Goal: Navigation & Orientation: Find specific page/section

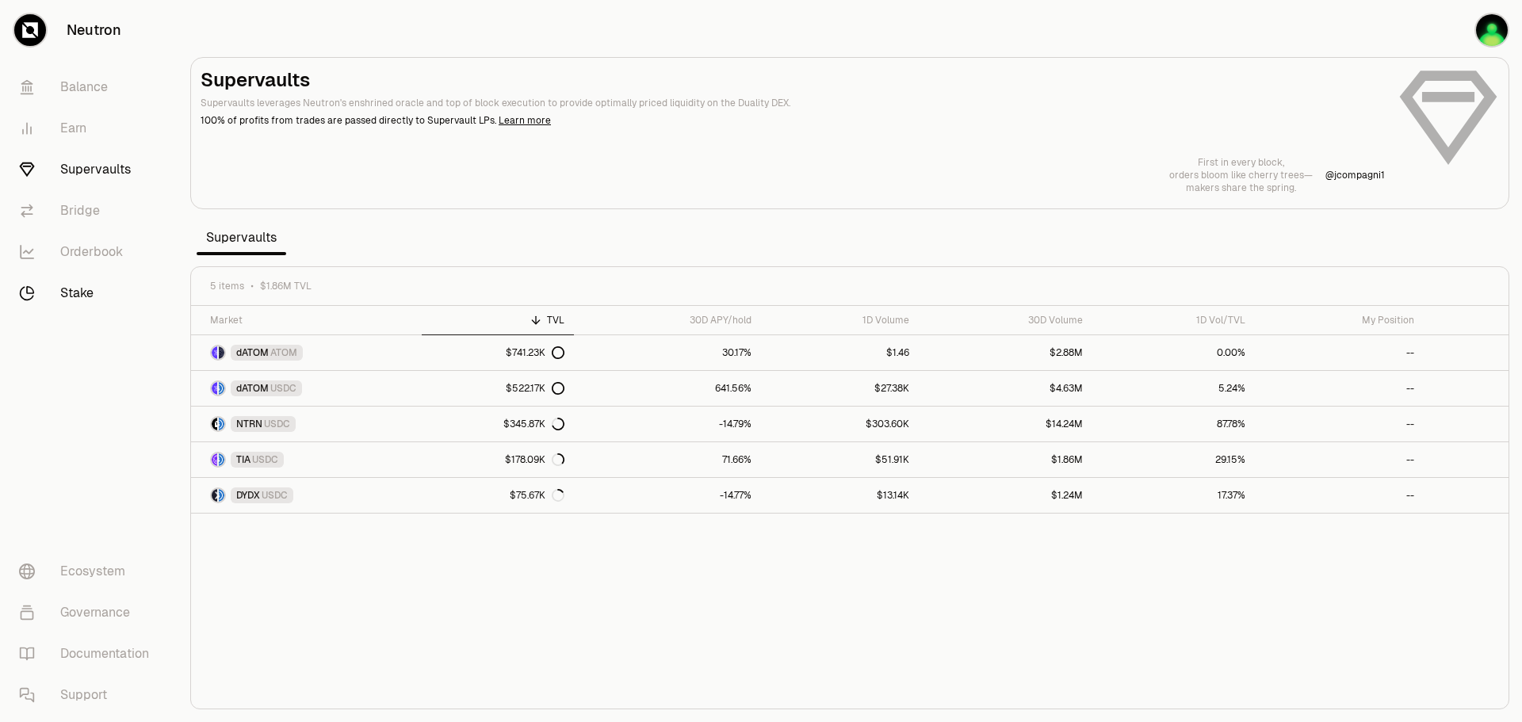
click at [82, 283] on link "Stake" at bounding box center [88, 293] width 165 height 41
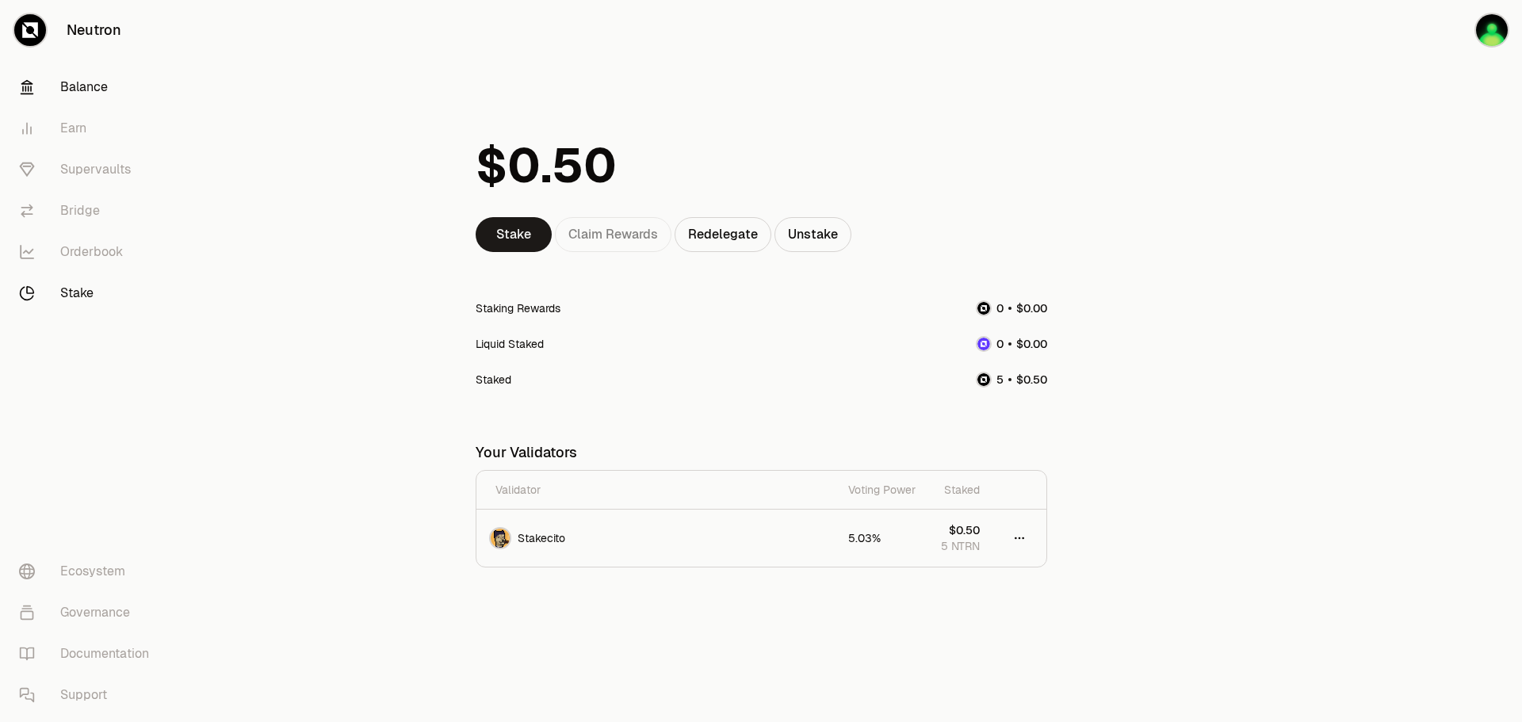
click at [80, 98] on link "Balance" at bounding box center [88, 87] width 165 height 41
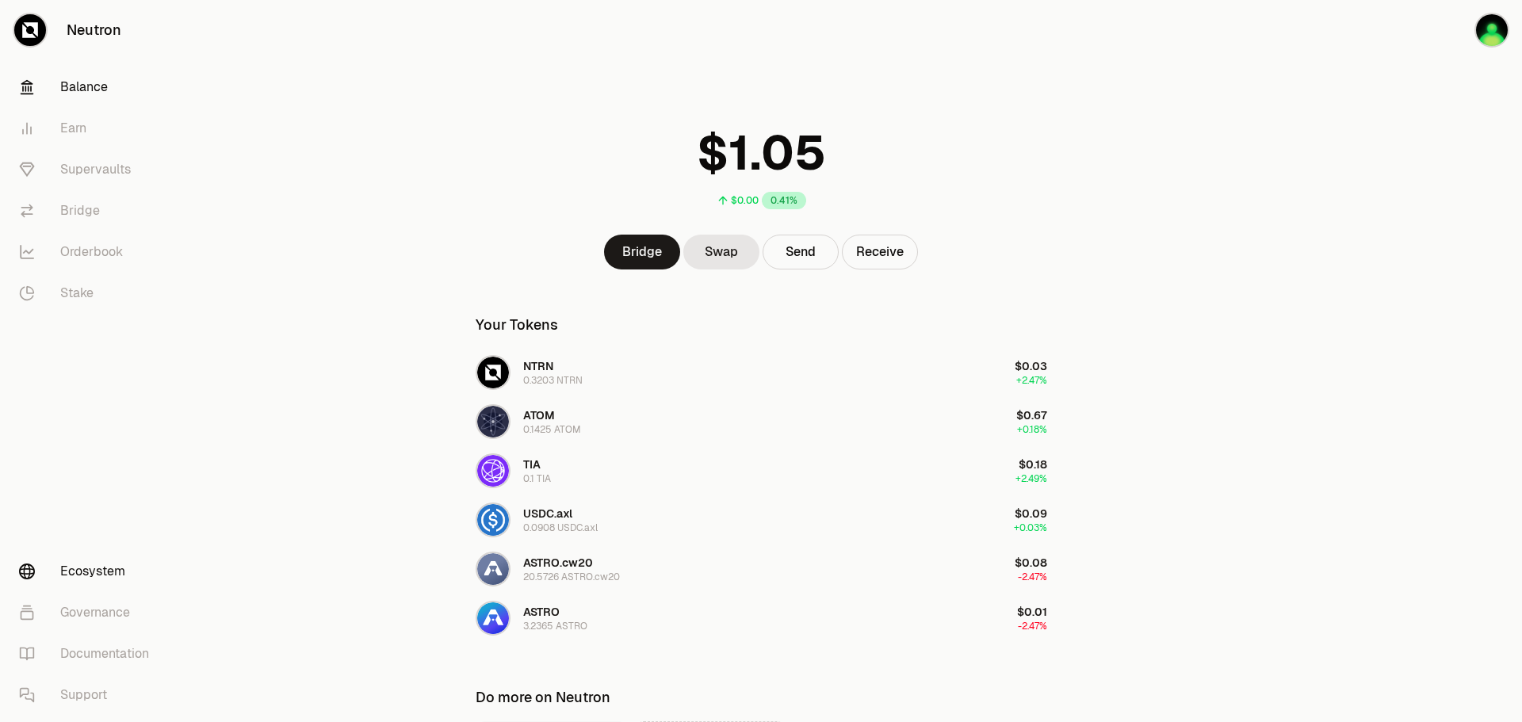
click at [102, 565] on link "Ecosystem" at bounding box center [88, 571] width 165 height 41
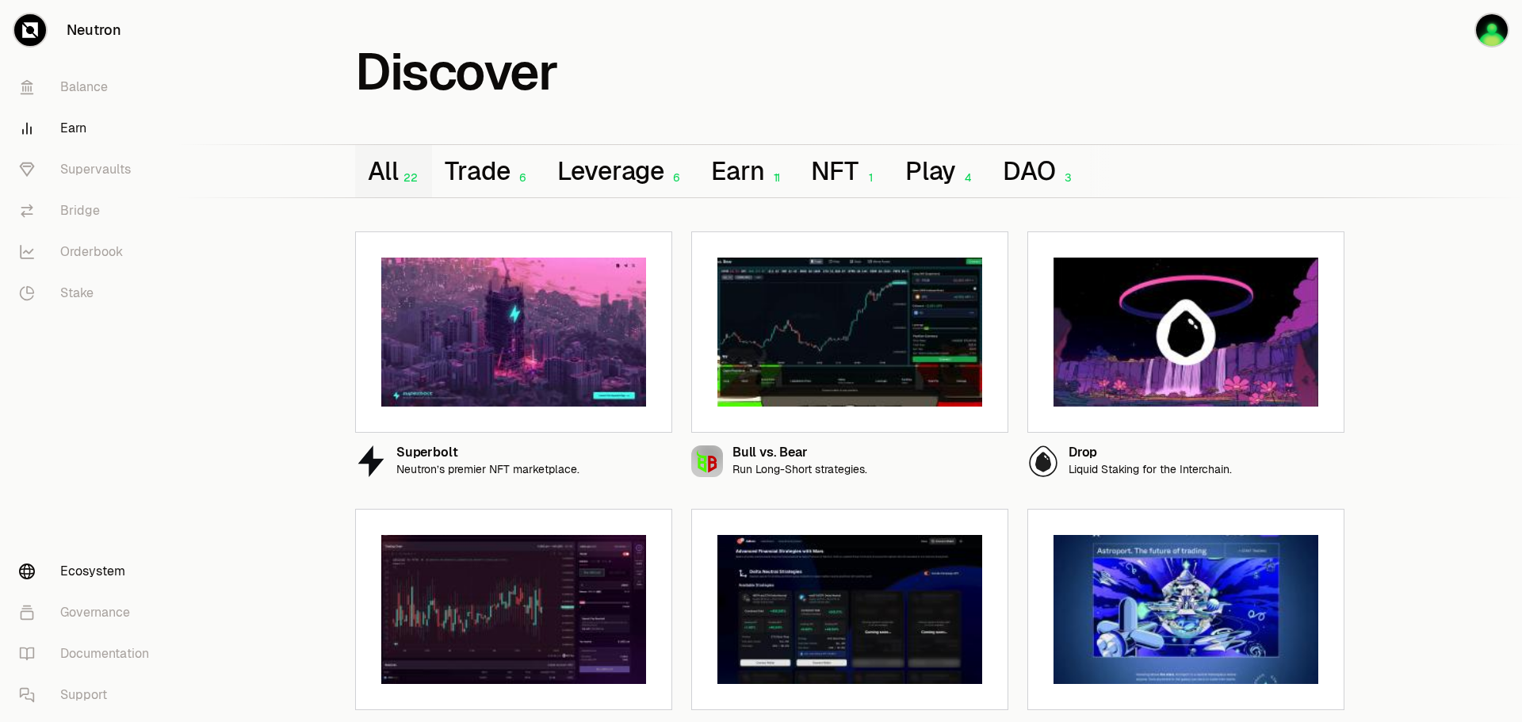
click at [75, 132] on link "Earn" at bounding box center [88, 128] width 165 height 41
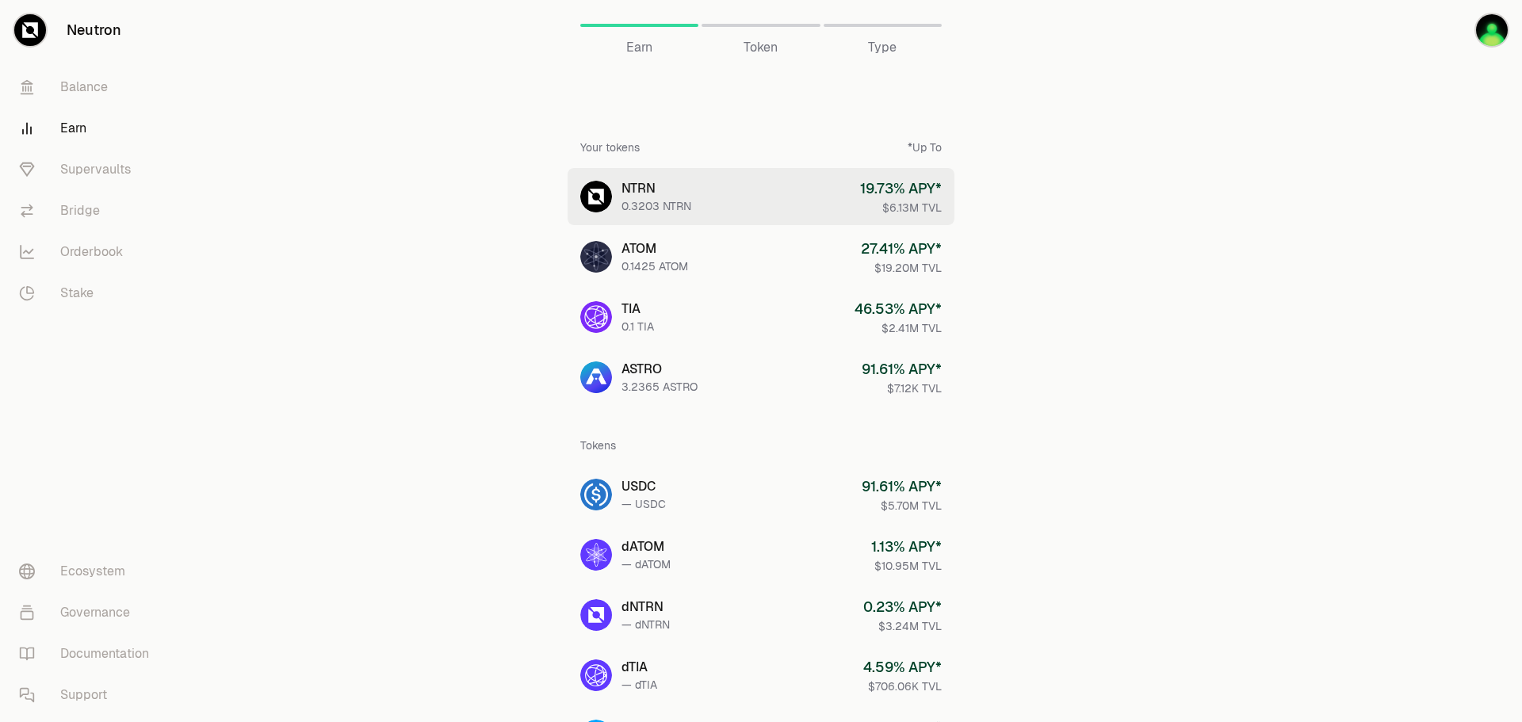
click at [708, 194] on link "NTRN 0.3203 NTRN 19.73 % APY* $6.13M TVL" at bounding box center [761, 196] width 387 height 57
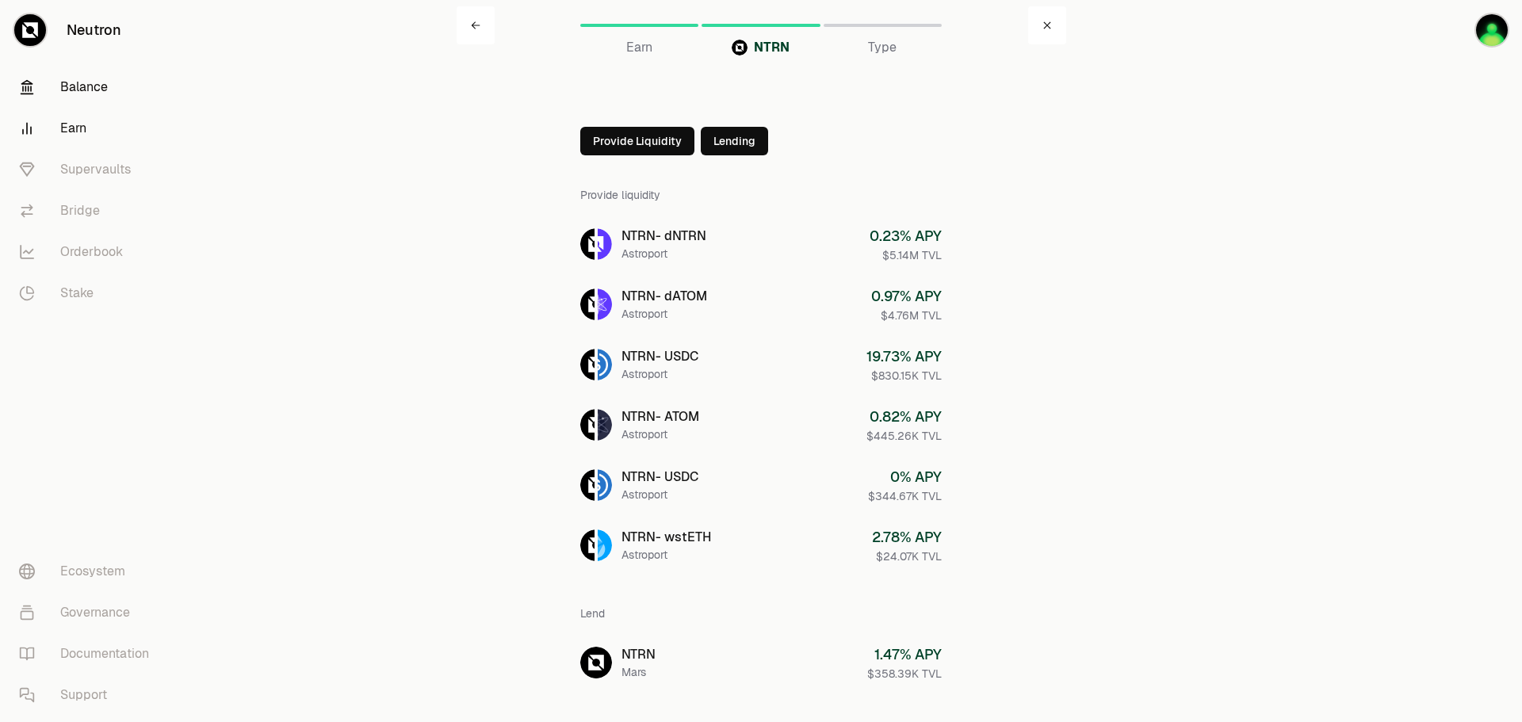
click at [67, 86] on link "Balance" at bounding box center [88, 87] width 165 height 41
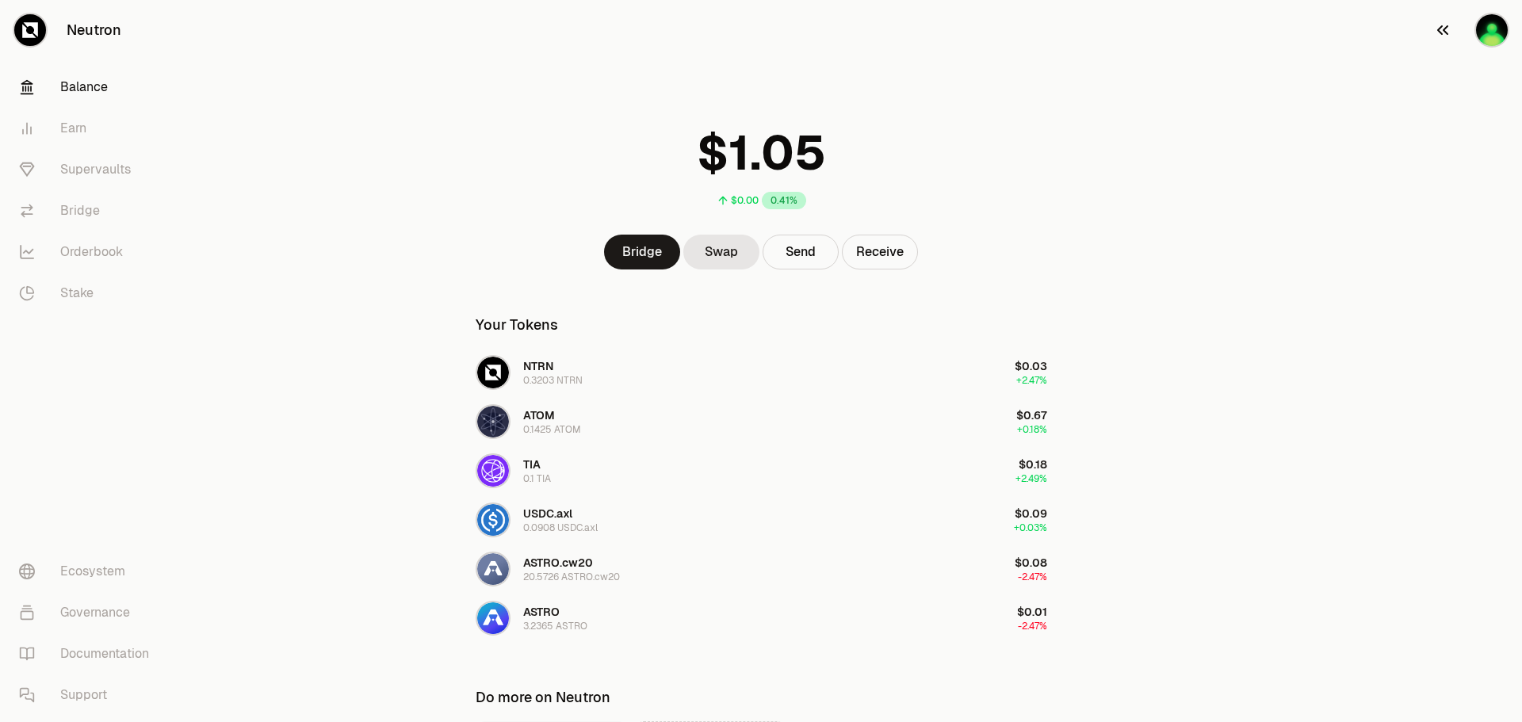
click at [1489, 29] on img "button" at bounding box center [1492, 30] width 32 height 32
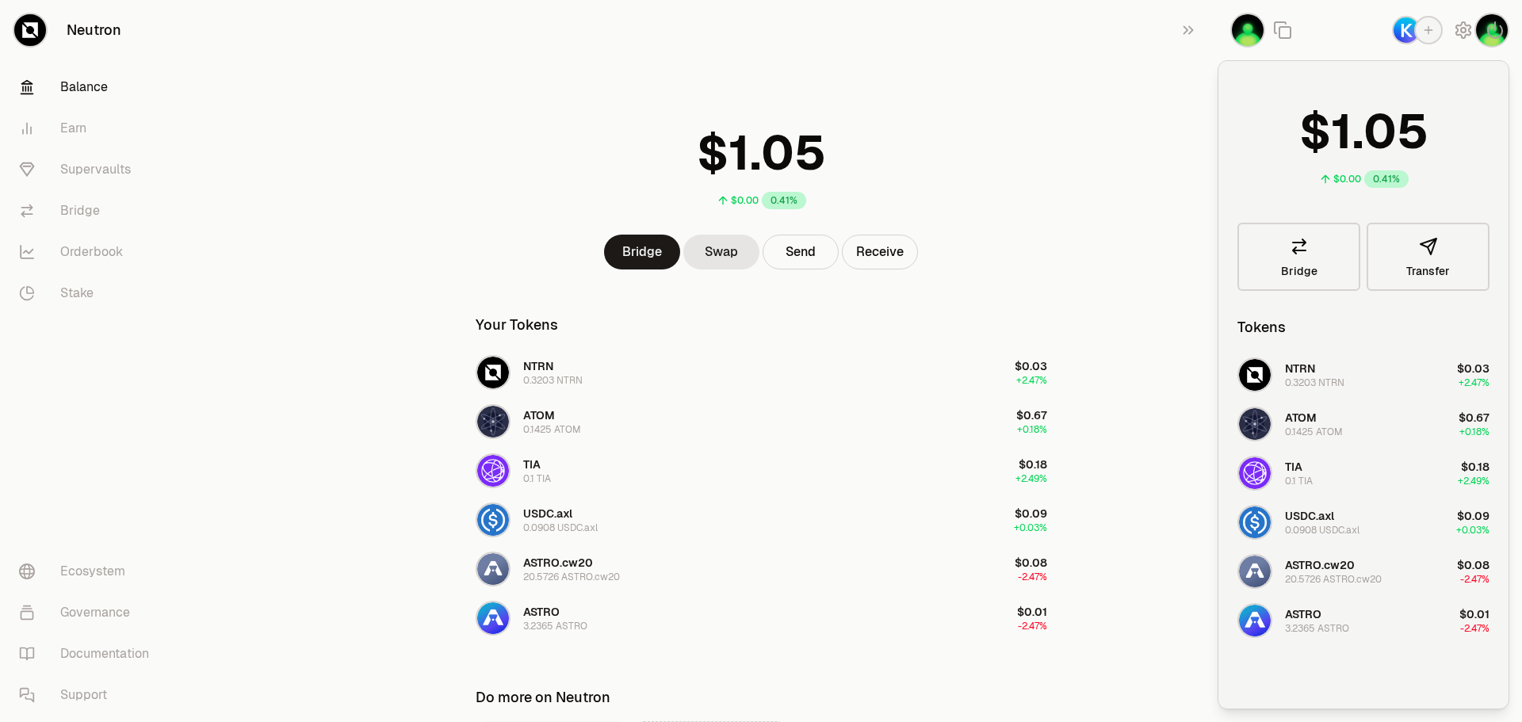
drag, startPoint x: 1153, startPoint y: 83, endPoint x: 1186, endPoint y: 69, distance: 36.2
click at [1153, 83] on main "$0.00 0.41% Bridge Swap Send Receive Your Tokens NTRN 0.3203 NTRN $0.03 +2.47% …" at bounding box center [850, 456] width 1345 height 912
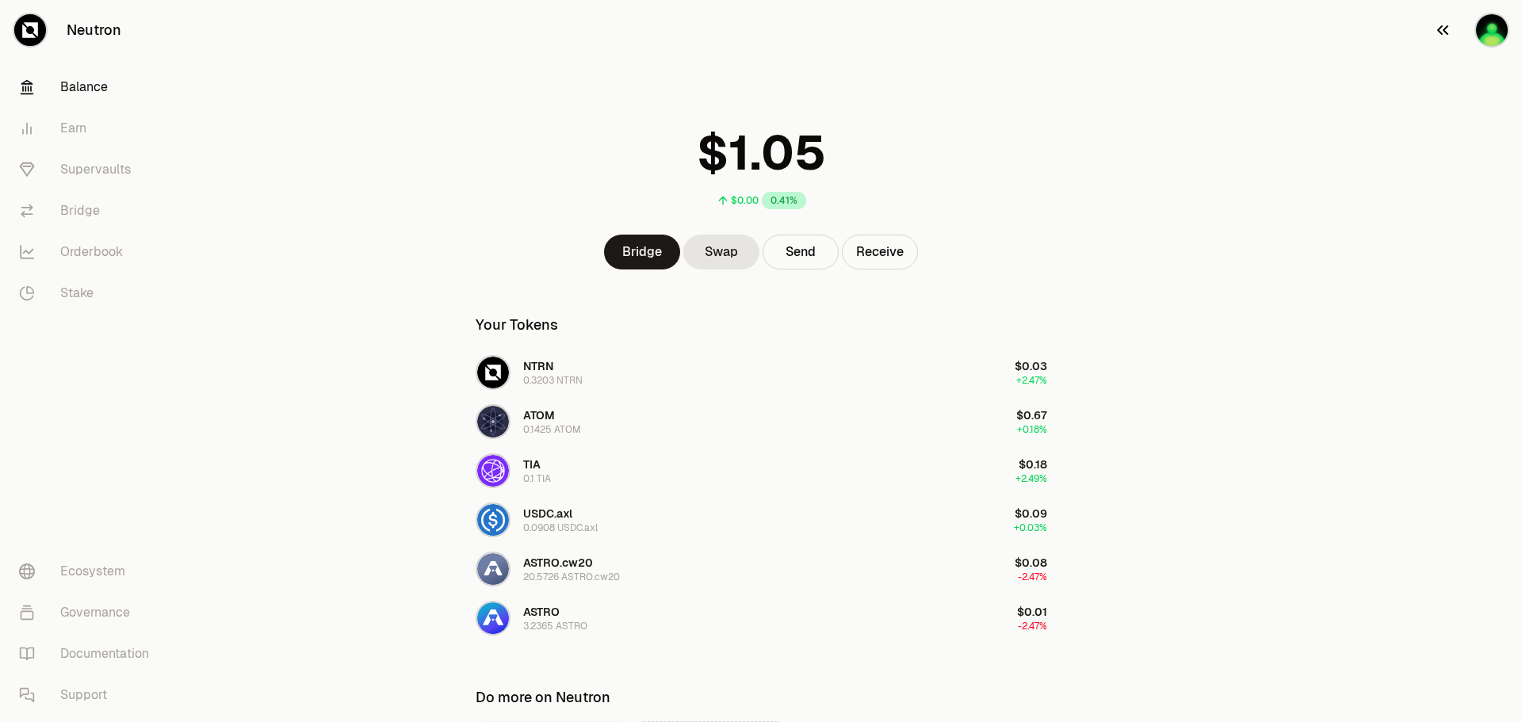
click at [1475, 31] on div "button" at bounding box center [1492, 30] width 35 height 35
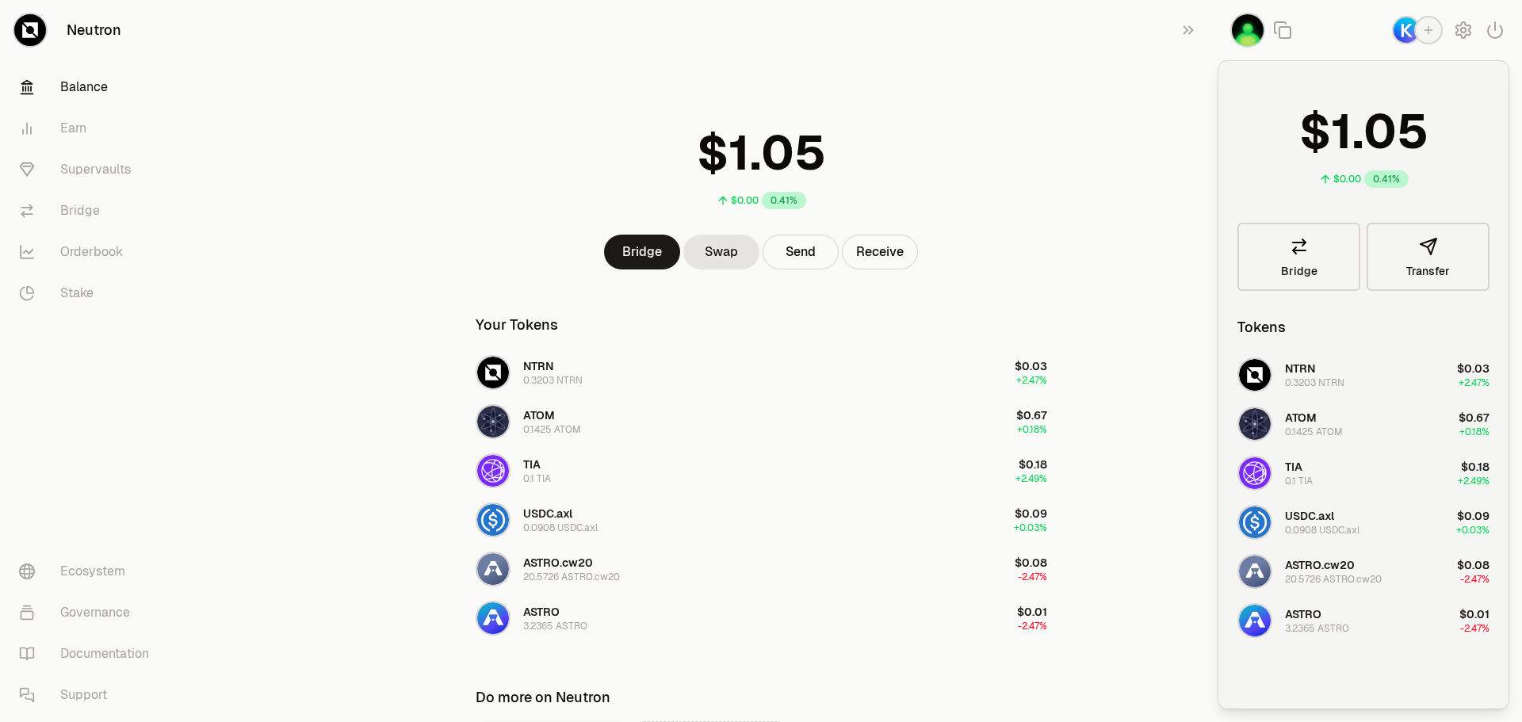
click at [1243, 29] on img "button" at bounding box center [1248, 30] width 32 height 32
click at [91, 122] on link "Earn" at bounding box center [88, 128] width 165 height 41
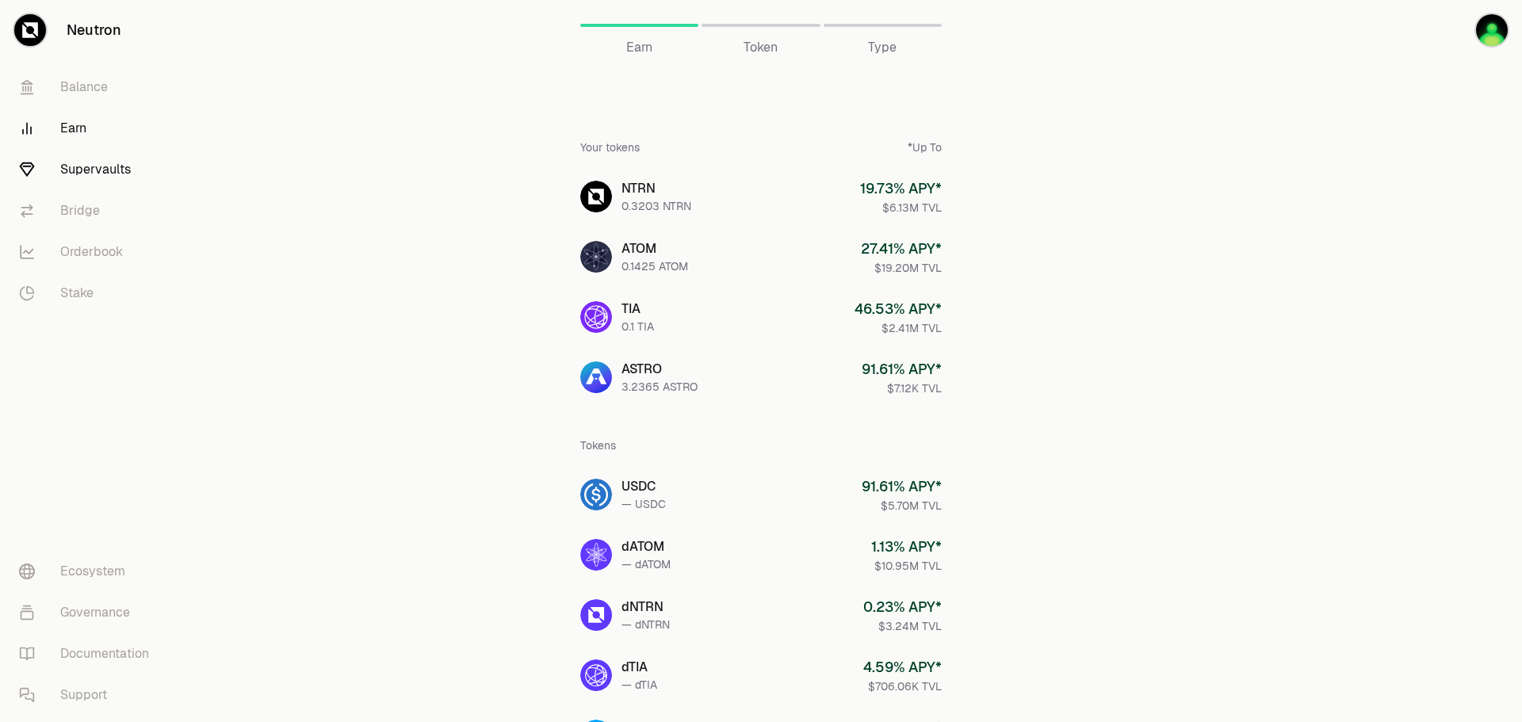
click at [96, 168] on link "Supervaults" at bounding box center [88, 169] width 165 height 41
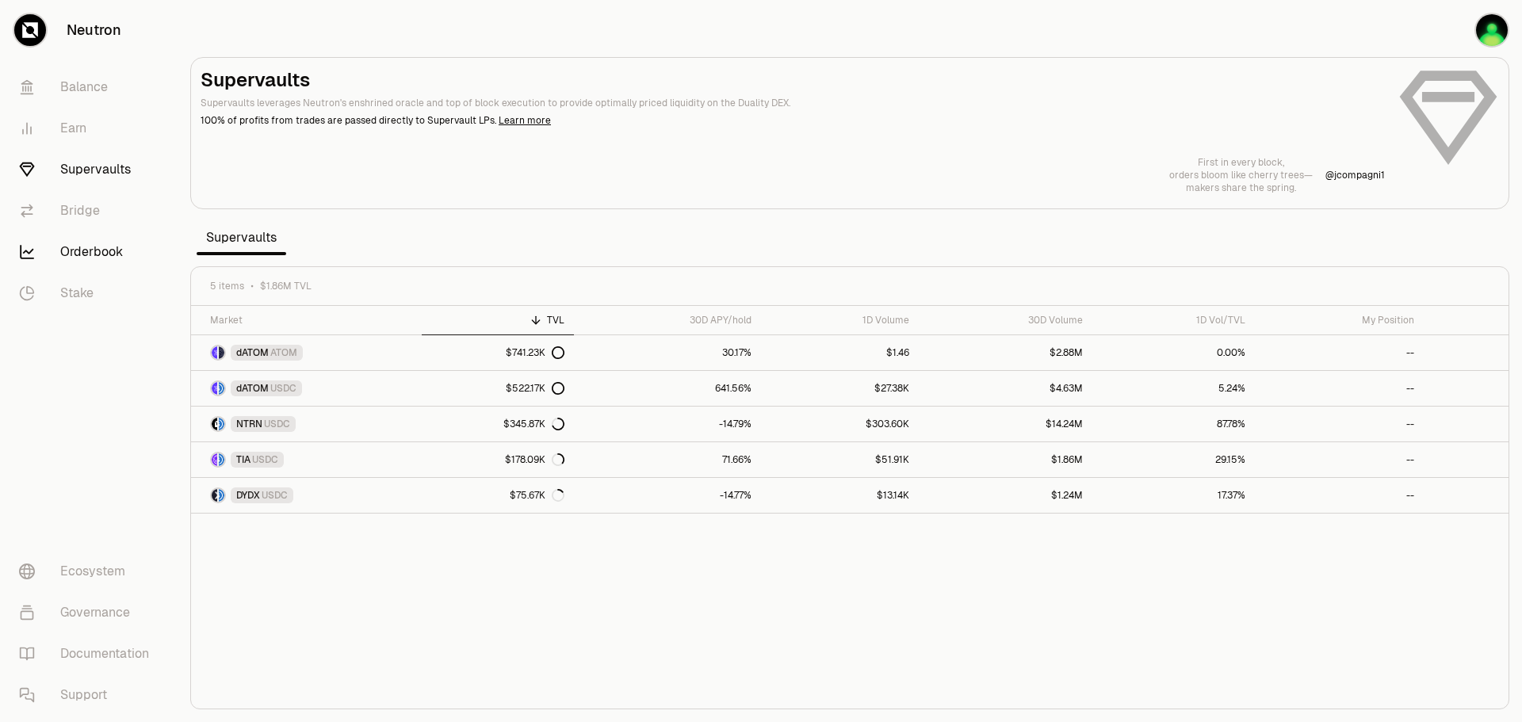
click at [75, 248] on link "Orderbook" at bounding box center [88, 251] width 165 height 41
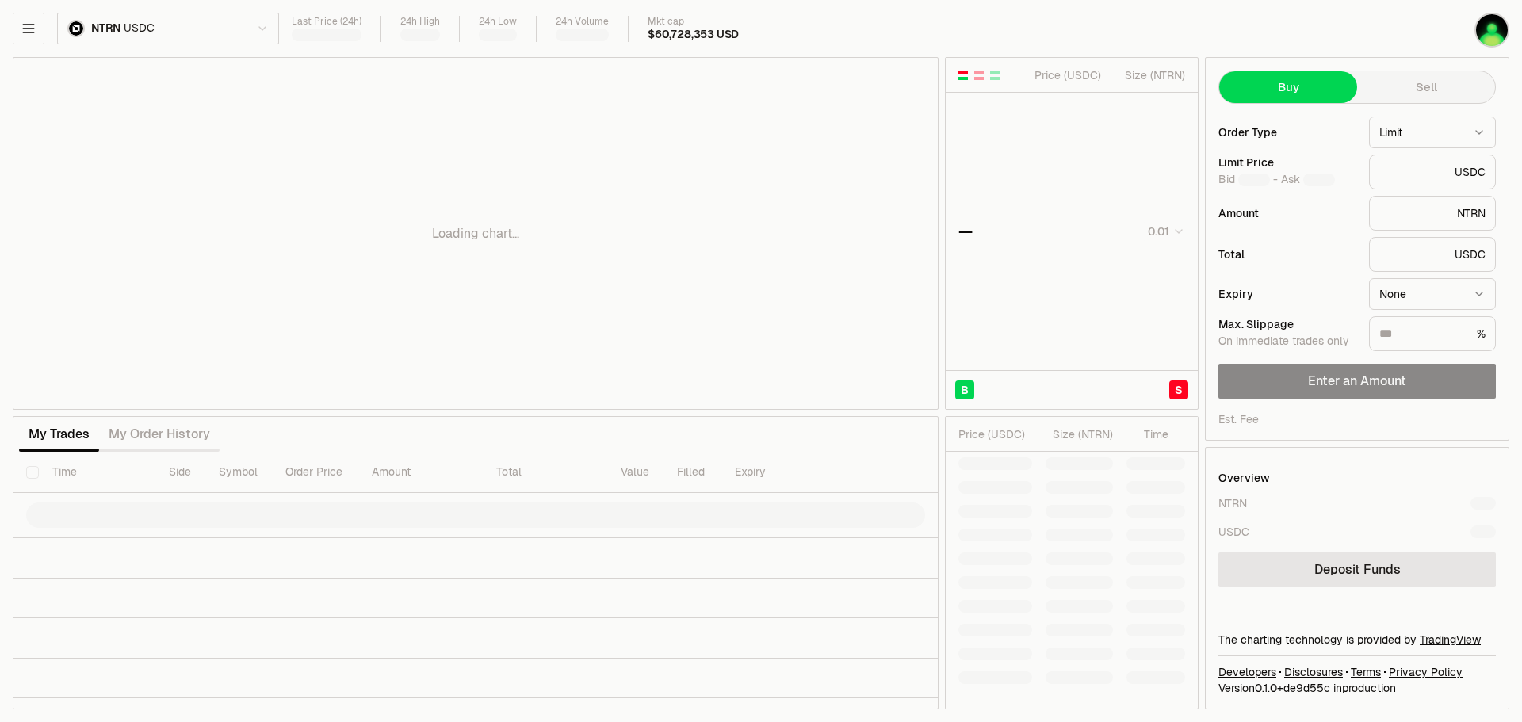
type input "********"
